Goal: Task Accomplishment & Management: Use online tool/utility

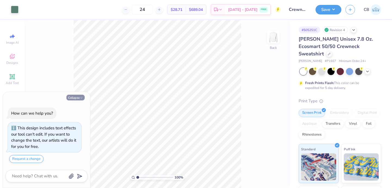
click at [75, 97] on button "Collapse" at bounding box center [75, 98] width 18 height 6
type textarea "x"
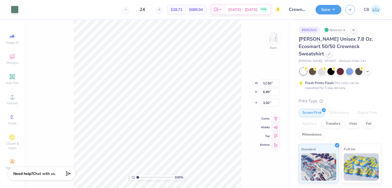
type input "12.43"
type input "6.85"
click at [264, 173] on icon at bounding box center [264, 172] width 5 height 5
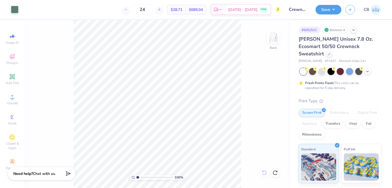
click at [264, 173] on div "100 % Back" at bounding box center [158, 104] width 266 height 168
click at [357, 152] on img at bounding box center [361, 165] width 35 height 27
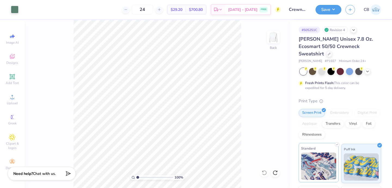
click at [319, 153] on img at bounding box center [318, 165] width 35 height 27
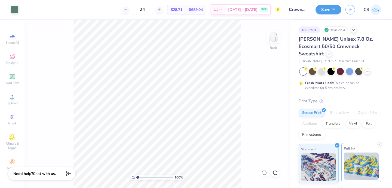
click at [361, 152] on img at bounding box center [361, 165] width 35 height 27
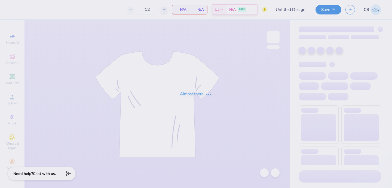
type input "Tees"
type input "24"
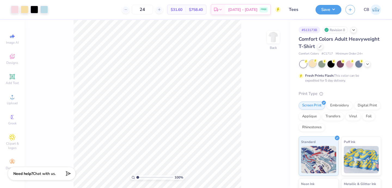
click at [313, 63] on div at bounding box center [312, 63] width 7 height 7
click at [370, 65] on div at bounding box center [340, 63] width 81 height 7
click at [371, 64] on div at bounding box center [340, 63] width 81 height 7
click at [368, 64] on icon at bounding box center [367, 63] width 4 height 4
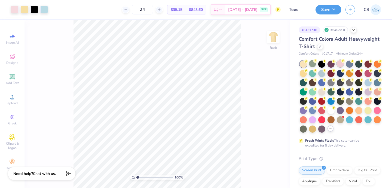
click at [342, 64] on div at bounding box center [340, 63] width 7 height 7
click at [315, 120] on div at bounding box center [312, 118] width 7 height 7
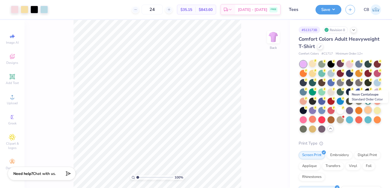
click at [367, 111] on div at bounding box center [368, 109] width 7 height 7
click at [380, 110] on div at bounding box center [377, 109] width 7 height 7
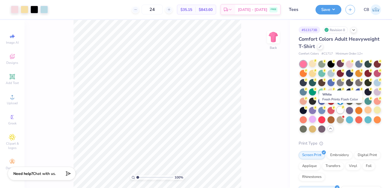
click at [340, 110] on div at bounding box center [340, 109] width 7 height 7
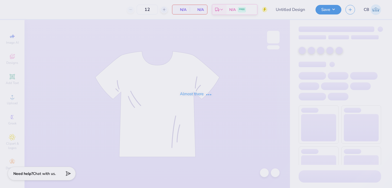
type input "Tees"
type input "24"
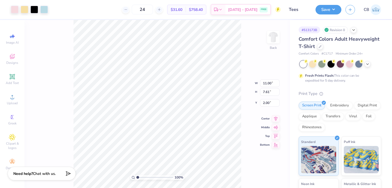
type input "12.17"
type input "8.42"
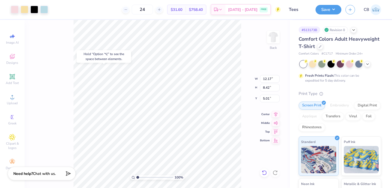
click at [267, 173] on icon at bounding box center [264, 172] width 5 height 5
type input "1.19"
click at [264, 172] on icon at bounding box center [264, 172] width 5 height 5
type input "4.89"
type input "12.19"
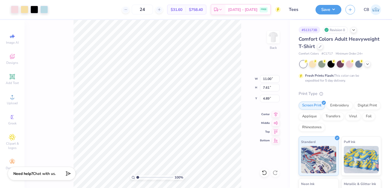
type input "8.43"
type input "4.07"
type input "13.63"
type input "9.43"
type input "3.07"
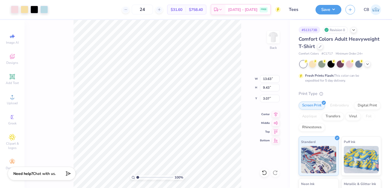
type input "13.82"
type input "9.56"
type input "3.68"
type input "8.37"
type input "5.79"
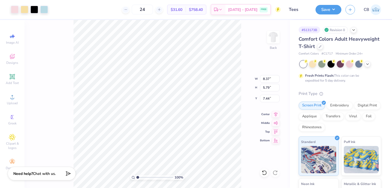
type input "3.60"
type input "5.07"
type input "3.51"
type input "5.89"
click at [264, 172] on icon at bounding box center [264, 172] width 5 height 5
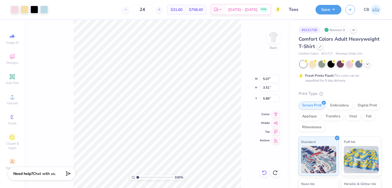
type input "8.37"
type input "5.79"
type input "3.60"
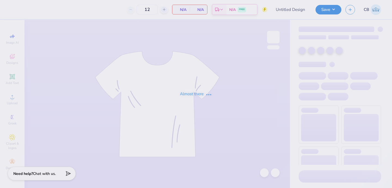
type input "Tees"
type input "24"
